Goal: Task Accomplishment & Management: Complete application form

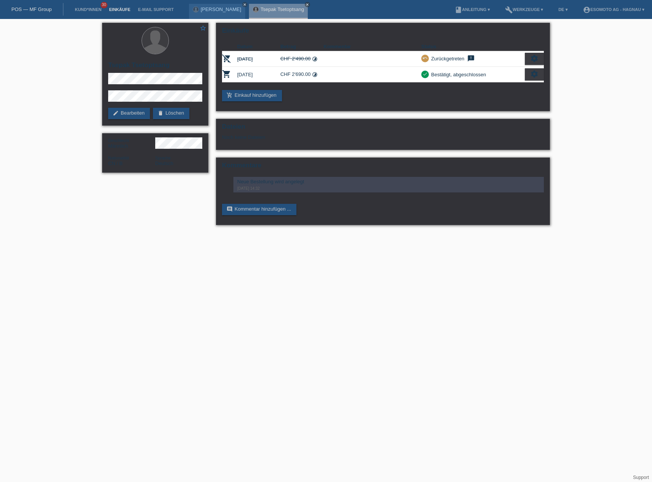
drag, startPoint x: 92, startPoint y: 11, endPoint x: 107, endPoint y: 11, distance: 14.8
click at [92, 11] on link "Kund*innen" at bounding box center [88, 9] width 34 height 5
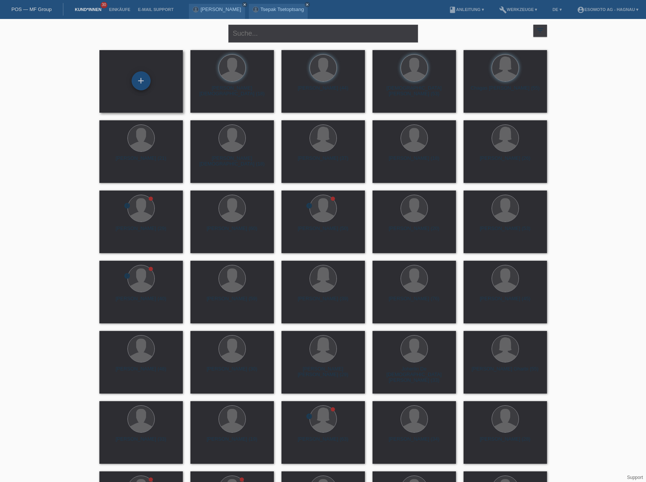
click at [148, 77] on div "+" at bounding box center [141, 80] width 18 height 13
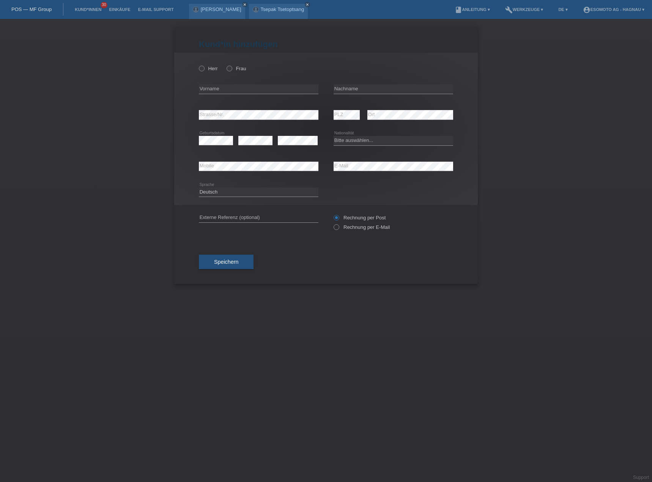
click at [206, 67] on label "Herr" at bounding box center [208, 69] width 19 height 6
click at [204, 67] on input "Herr" at bounding box center [201, 68] width 5 height 5
radio input "true"
click at [218, 97] on div "error Vorname" at bounding box center [258, 89] width 119 height 26
click at [222, 91] on input "text" at bounding box center [258, 88] width 119 height 9
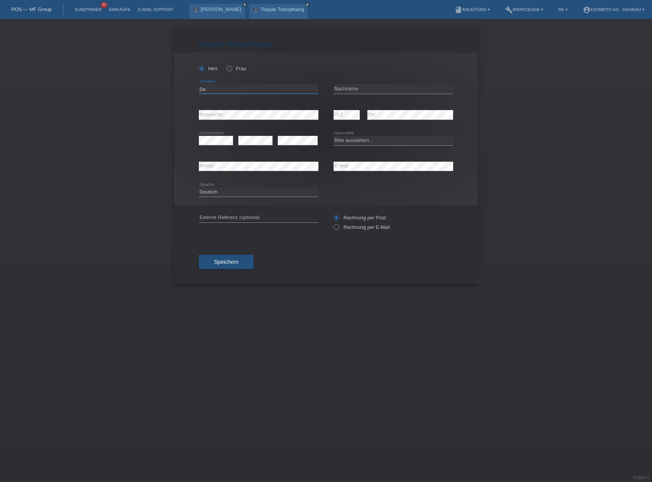
type input "D"
type input "Ömer"
type input "Demir"
click at [346, 142] on select "Bitte auswählen... Schweiz Deutschland Liechtenstein Österreich ------------ Af…" at bounding box center [392, 140] width 119 height 9
select select "TR"
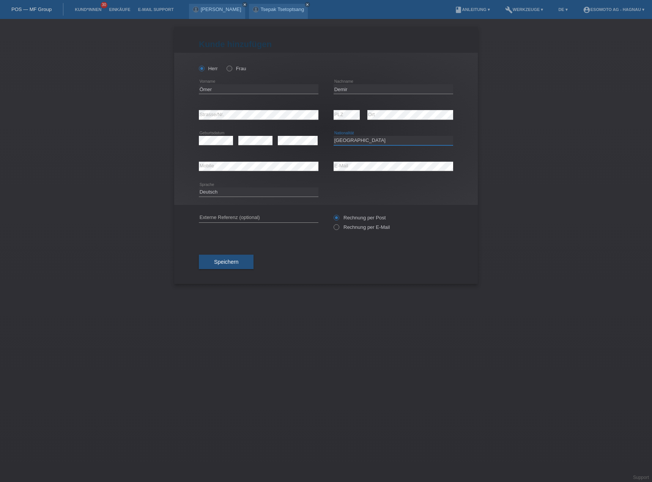
click at [333, 136] on select "Bitte auswählen... Schweiz Deutschland Liechtenstein Österreich ------------ Af…" at bounding box center [392, 140] width 119 height 9
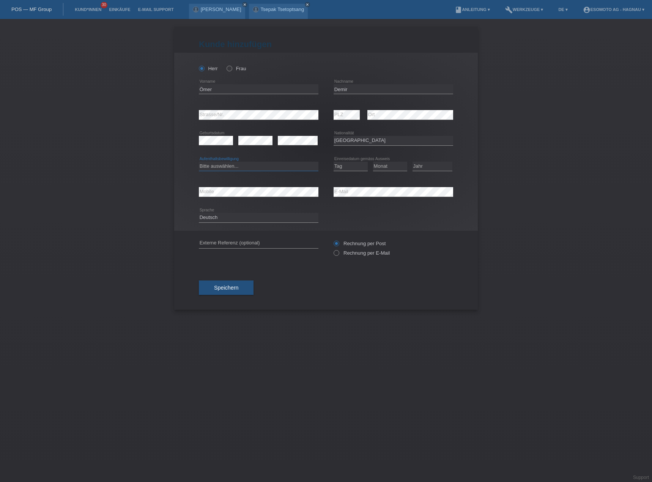
drag, startPoint x: 223, startPoint y: 167, endPoint x: 239, endPoint y: 165, distance: 16.8
click at [223, 167] on select "Bitte auswählen... C B B - Flüchtlingsstatus Andere" at bounding box center [258, 166] width 119 height 9
select select "C"
click at [199, 162] on select "Bitte auswählen... C B B - Flüchtlingsstatus Andere" at bounding box center [258, 166] width 119 height 9
click at [351, 168] on select "Tag 01 02 03 04 05 06 07 08 09 10 11" at bounding box center [350, 166] width 34 height 9
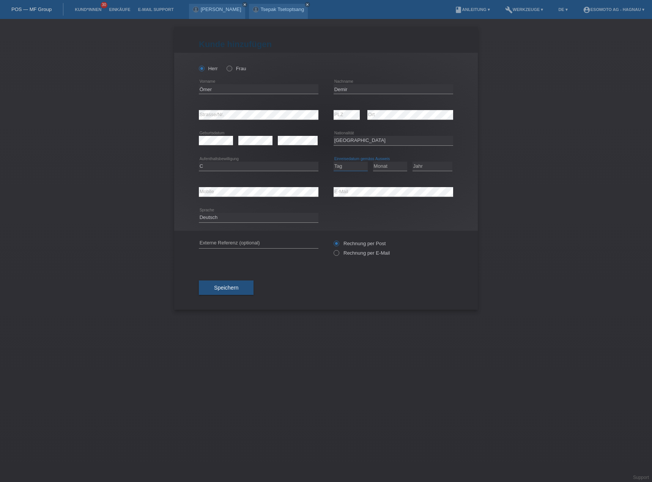
select select "08"
click at [333, 162] on select "Tag 01 02 03 04 05 06 07 08 09 10 11" at bounding box center [350, 166] width 34 height 9
click at [395, 166] on select "Monat 01 02 03 04 05 06 07 08 09 10 11" at bounding box center [390, 166] width 34 height 9
select select "09"
click at [373, 162] on select "Monat 01 02 03 04 05 06 07 08 09 10 11" at bounding box center [390, 166] width 34 height 9
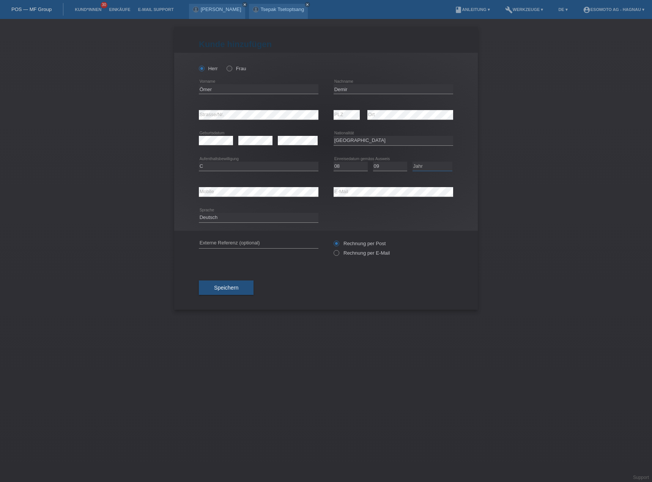
click at [424, 167] on select "Jahr 2025 2024 2023 2022 2021 2020 2019 2018 2017 2016 2015 2014 2013 2012 2011…" at bounding box center [432, 166] width 40 height 9
select select "2004"
click at [412, 162] on select "Jahr 2025 2024 2023 2022 2021 2020 2019 2018 2017 2016 2015 2014 2013 2012 2011…" at bounding box center [432, 166] width 40 height 9
click at [241, 195] on div "Herr Frau Ömer error Vorname" at bounding box center [325, 142] width 303 height 178
click at [239, 286] on button "Speichern" at bounding box center [226, 287] width 55 height 14
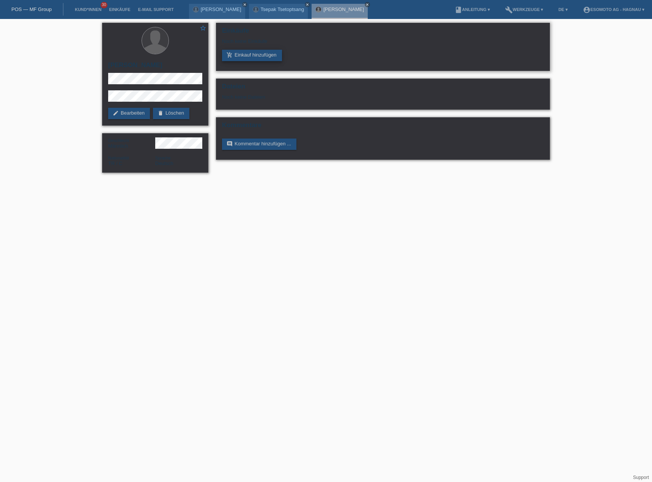
click at [260, 55] on link "add_shopping_cart Einkauf hinzufügen" at bounding box center [252, 55] width 60 height 11
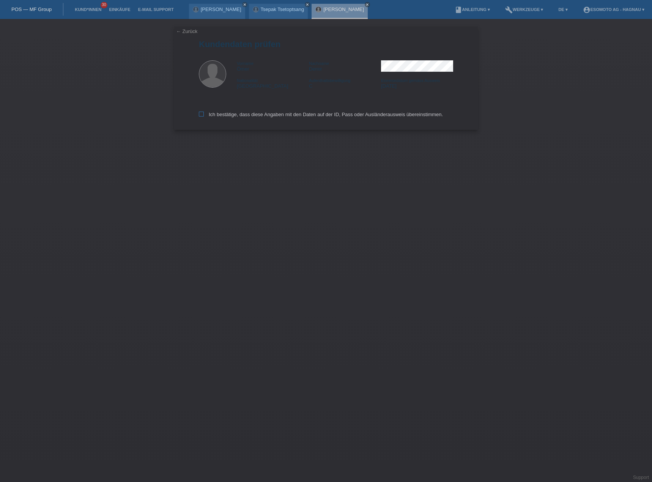
click at [237, 112] on label "Ich bestätige, dass diese Angaben mit den Daten auf der ID, Pass oder Ausländer…" at bounding box center [321, 115] width 244 height 6
click at [204, 112] on input "Ich bestätige, dass diese Angaben mit den Daten auf der ID, Pass oder Ausländer…" at bounding box center [201, 114] width 5 height 5
checkbox input "true"
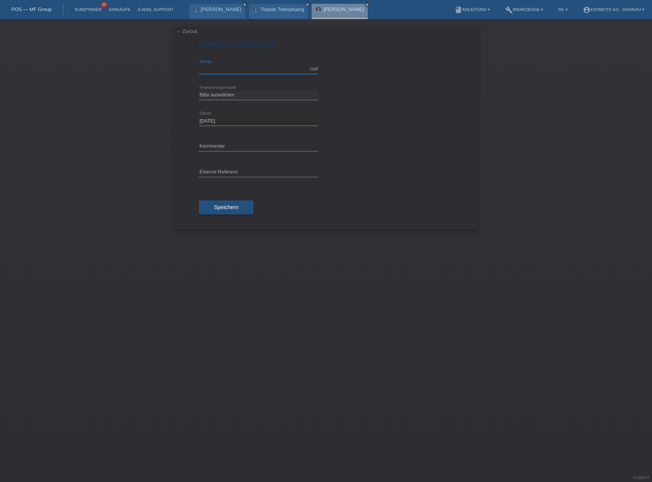
click at [225, 67] on input "text" at bounding box center [258, 68] width 119 height 9
type input "3500.00"
drag, startPoint x: 235, startPoint y: 96, endPoint x: 241, endPoint y: 97, distance: 5.8
click at [235, 96] on select "Bitte auswählen Fixe Raten Kauf auf Rechnung mit Teilzahlungsoption" at bounding box center [258, 94] width 119 height 9
select select "69"
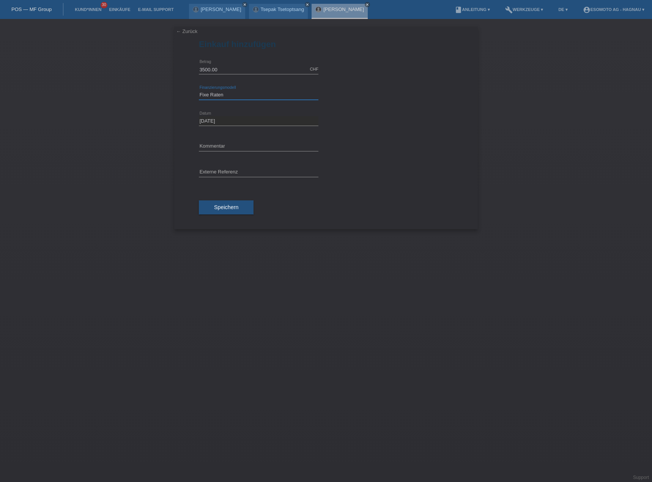
click at [199, 90] on select "Bitte auswählen Fixe Raten Kauf auf Rechnung mit Teilzahlungsoption" at bounding box center [258, 94] width 119 height 9
click at [239, 120] on select "Bitte auswählen 12 Raten 24 Raten 36 Raten 48 Raten" at bounding box center [258, 120] width 119 height 9
select select "139"
click at [199, 116] on select "Bitte auswählen 12 Raten 24 Raten 36 Raten 48 Raten" at bounding box center [258, 120] width 119 height 9
click at [233, 230] on span "Speichern" at bounding box center [226, 233] width 24 height 6
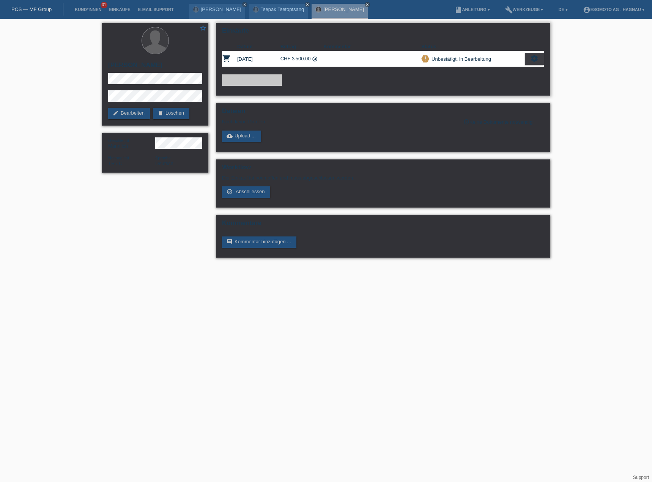
click at [372, 74] on div "add_shopping_cart Einkauf hinzufügen" at bounding box center [383, 79] width 322 height 11
click at [384, 94] on div "Einkäufe Datum Betrag Kommentar Status shopping_cart [DATE] CHF 3'500.00 timela…" at bounding box center [383, 59] width 334 height 73
click at [387, 88] on div "Einkäufe Datum Betrag Kommentar Status shopping_cart [DATE] CHF 3'500.00 timela…" at bounding box center [383, 59] width 334 height 73
click at [394, 265] on html "POS — MF Group Kund*innen 31 Einkäufe E-Mail Support [PERSON_NAME] close close" at bounding box center [326, 132] width 652 height 265
click at [305, 3] on icon "close" at bounding box center [307, 5] width 4 height 4
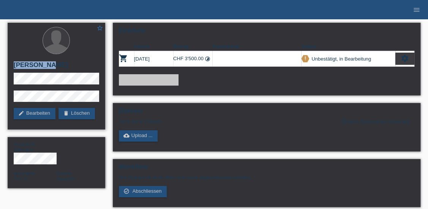
drag, startPoint x: 54, startPoint y: 65, endPoint x: 11, endPoint y: 63, distance: 43.7
click at [11, 63] on div "star_border [PERSON_NAME] edit Bearbeiten delete Löschen" at bounding box center [56, 76] width 97 height 107
click at [225, 81] on div "add_shopping_cart Einkauf hinzufügen" at bounding box center [266, 79] width 295 height 11
click at [12, 90] on div "star_border [PERSON_NAME] edit Bearbeiten delete Löschen" at bounding box center [56, 76] width 97 height 107
click at [34, 71] on h2 "[PERSON_NAME]" at bounding box center [56, 66] width 85 height 11
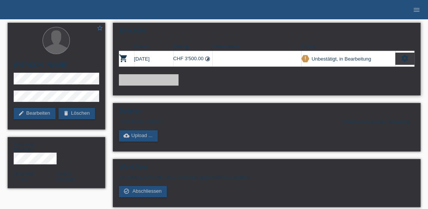
click at [402, 58] on icon "settings" at bounding box center [404, 58] width 8 height 8
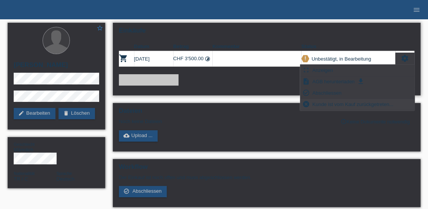
click at [354, 104] on span "Kunde ist vom Kauf zurückgetreten..." at bounding box center [352, 104] width 83 height 9
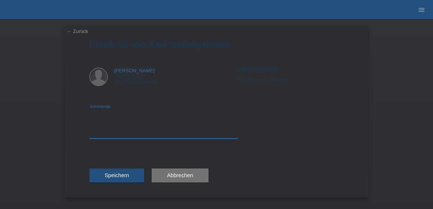
click at [129, 133] on textarea at bounding box center [164, 124] width 148 height 29
type textarea "wird neu bestellt."
click at [129, 177] on button "Speichern" at bounding box center [117, 176] width 55 height 14
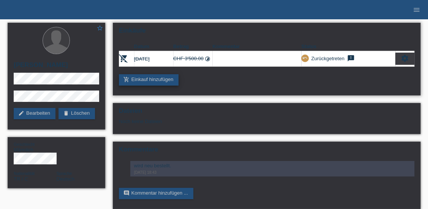
click at [149, 81] on link "add_shopping_cart Einkauf hinzufügen" at bounding box center [149, 79] width 60 height 11
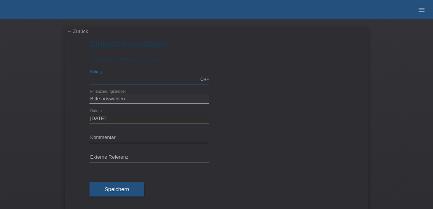
click at [137, 79] on input "text" at bounding box center [149, 79] width 119 height 9
type input "4190.00"
drag, startPoint x: 118, startPoint y: 98, endPoint x: 124, endPoint y: 103, distance: 7.9
click at [118, 98] on select "Bitte auswählen Fixe Raten Kauf auf Rechnung mit Teilzahlungsoption" at bounding box center [149, 98] width 119 height 9
select select "69"
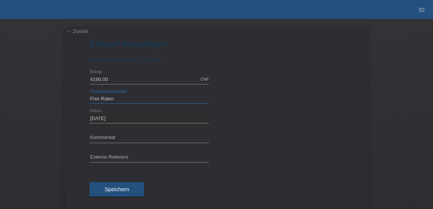
click at [90, 94] on select "Bitte auswählen Fixe Raten Kauf auf Rechnung mit Teilzahlungsoption" at bounding box center [149, 98] width 119 height 9
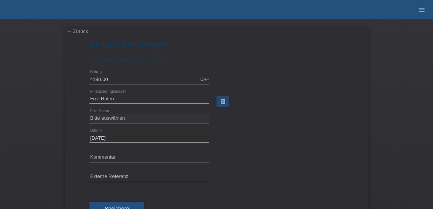
drag, startPoint x: 285, startPoint y: 124, endPoint x: 219, endPoint y: 129, distance: 66.2
click at [285, 124] on div "Bitte auswählen 12 Raten 24 Raten 36 Raten 48 Raten error Fixe Raten" at bounding box center [217, 118] width 254 height 19
click at [141, 122] on select "Bitte auswählen 12 Raten 24 Raten 36 Raten 48 Raten" at bounding box center [149, 118] width 119 height 9
select select "139"
click at [90, 114] on select "Bitte auswählen 12 Raten 24 Raten 36 Raten 48 Raten" at bounding box center [149, 118] width 119 height 9
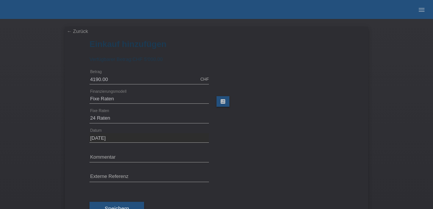
drag, startPoint x: 276, startPoint y: 148, endPoint x: 111, endPoint y: 159, distance: 165.0
click at [274, 148] on div at bounding box center [283, 151] width 119 height 6
drag, startPoint x: 121, startPoint y: 204, endPoint x: 246, endPoint y: 191, distance: 125.1
click at [128, 203] on button "Speichern" at bounding box center [117, 209] width 55 height 14
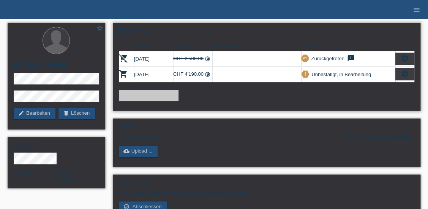
click at [408, 75] on icon "settings" at bounding box center [404, 74] width 8 height 8
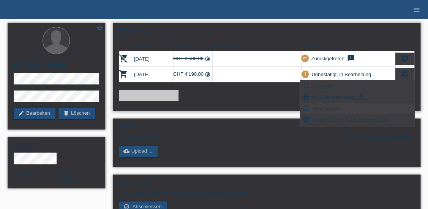
click at [327, 108] on span "Abschliessen" at bounding box center [326, 108] width 31 height 9
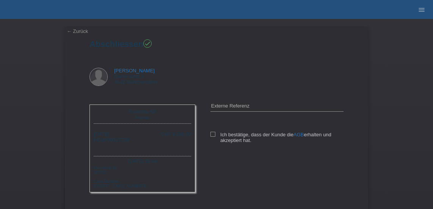
drag, startPoint x: 209, startPoint y: 136, endPoint x: 231, endPoint y: 146, distance: 24.8
click at [211, 136] on icon at bounding box center [213, 134] width 5 height 5
click at [211, 136] on input "Ich bestätige, dass der Kunde die AGB erhalten und akzeptiert hat." at bounding box center [213, 134] width 5 height 5
checkbox input "true"
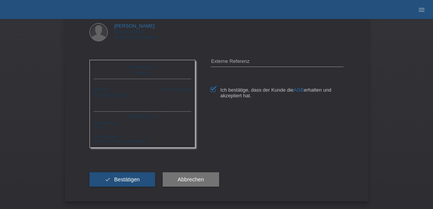
scroll to position [46, 0]
click at [130, 177] on span "Bestätigen" at bounding box center [127, 180] width 26 height 6
